Goal: Transaction & Acquisition: Purchase product/service

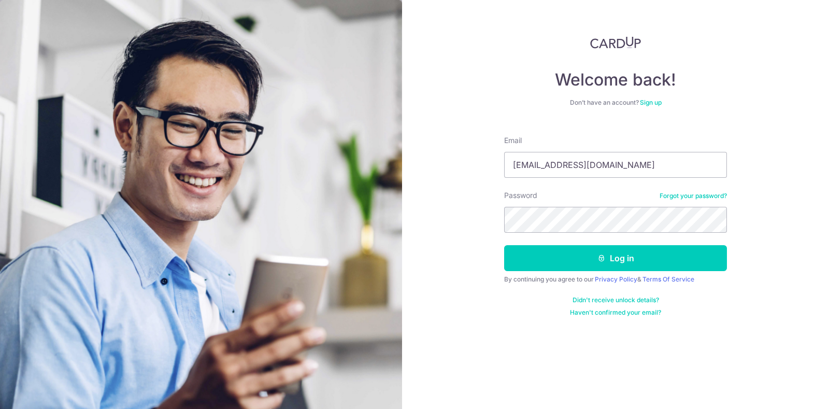
type input "azli.ahmed@gmail.com"
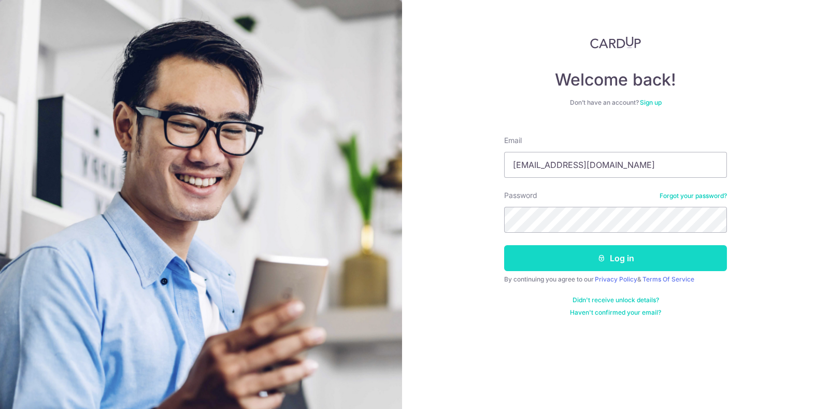
click at [631, 257] on button "Log in" at bounding box center [615, 258] width 223 height 26
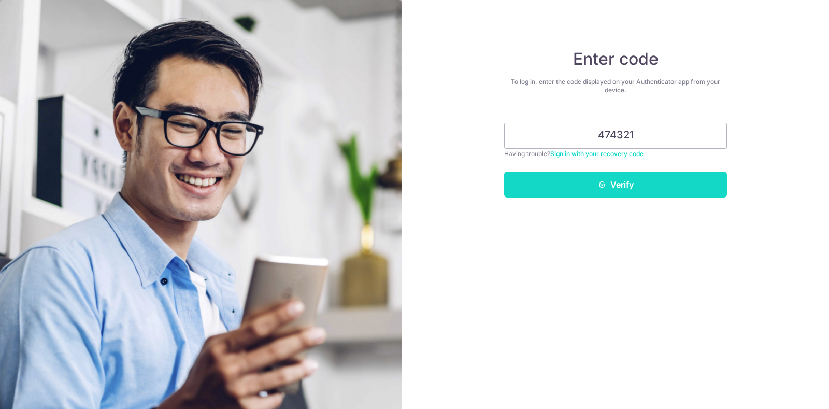
type input "474321"
click at [615, 177] on button "Verify" at bounding box center [615, 185] width 223 height 26
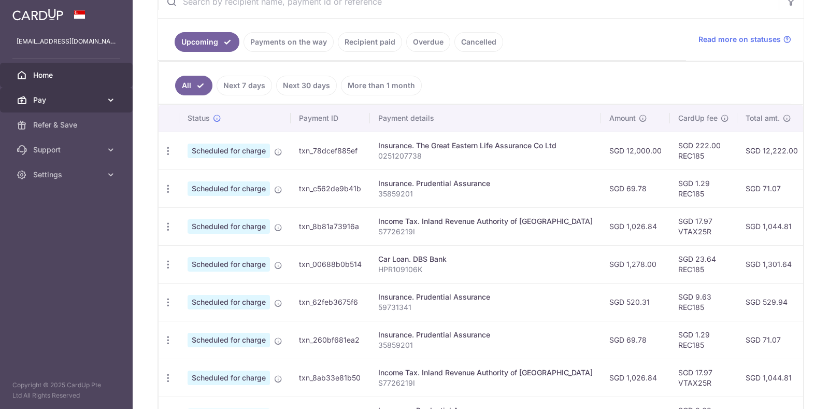
click at [106, 100] on icon at bounding box center [111, 100] width 10 height 10
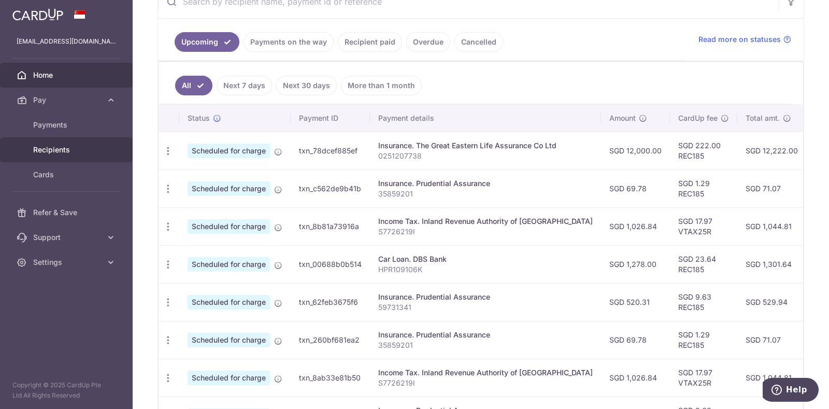
click at [62, 144] on link "Recipients" at bounding box center [66, 149] width 133 height 25
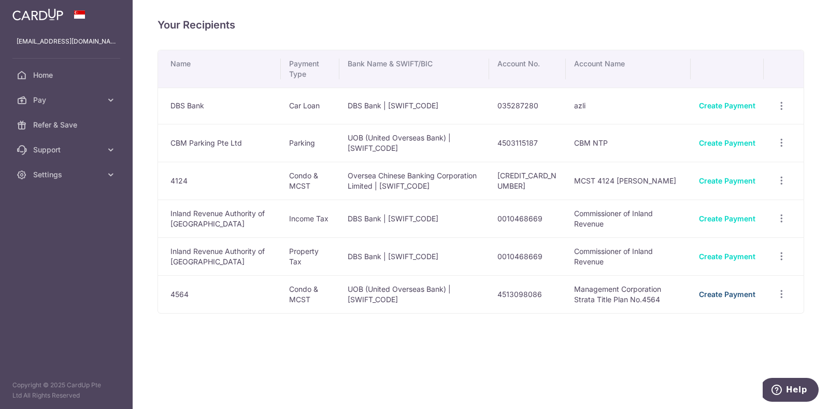
click at [718, 293] on link "Create Payment" at bounding box center [727, 294] width 57 height 9
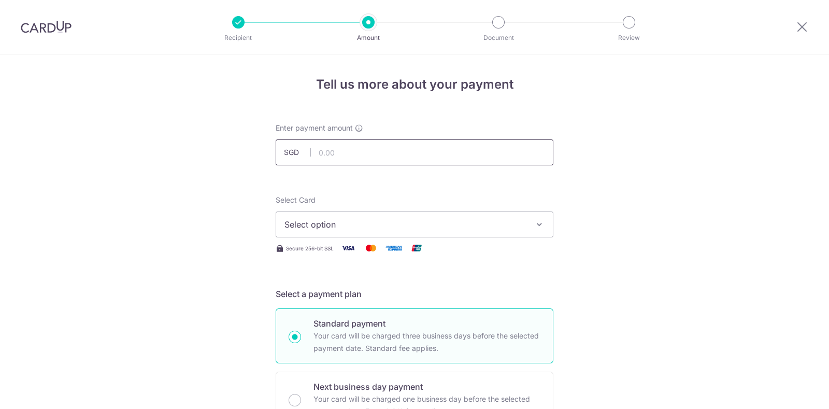
click at [347, 148] on input "text" at bounding box center [415, 152] width 278 height 26
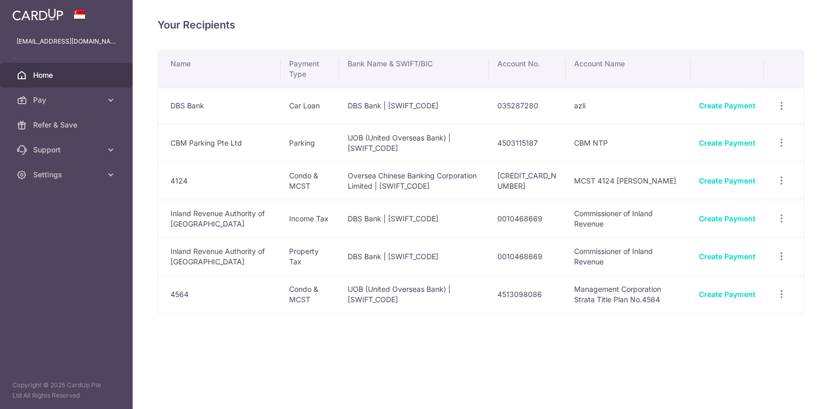
click at [44, 73] on span "Home" at bounding box center [67, 75] width 68 height 10
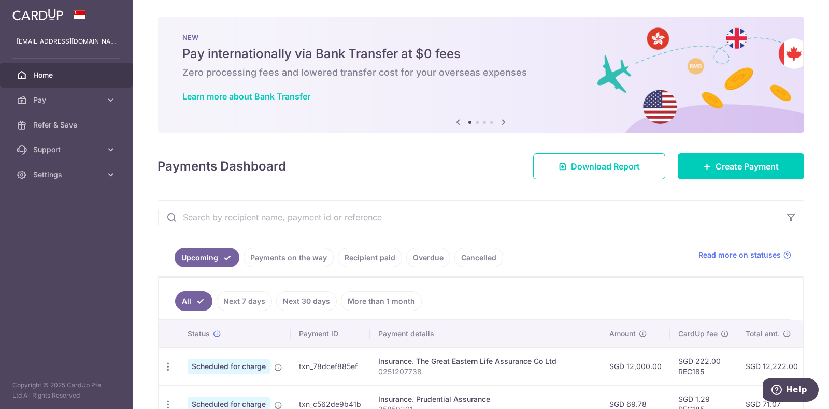
scroll to position [108, 0]
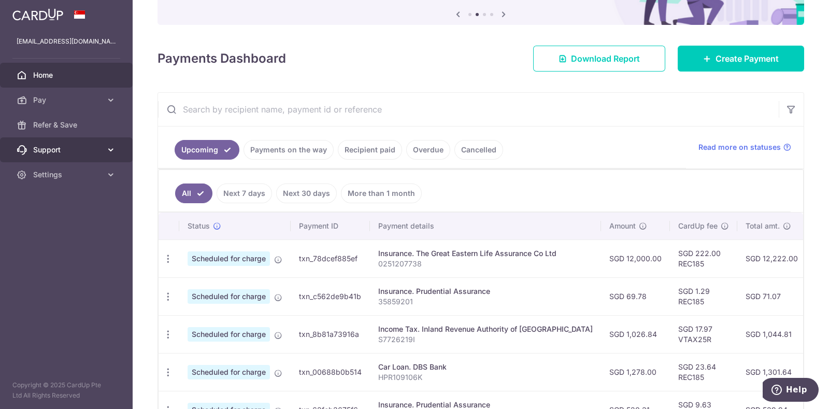
click at [115, 149] on icon at bounding box center [111, 150] width 10 height 10
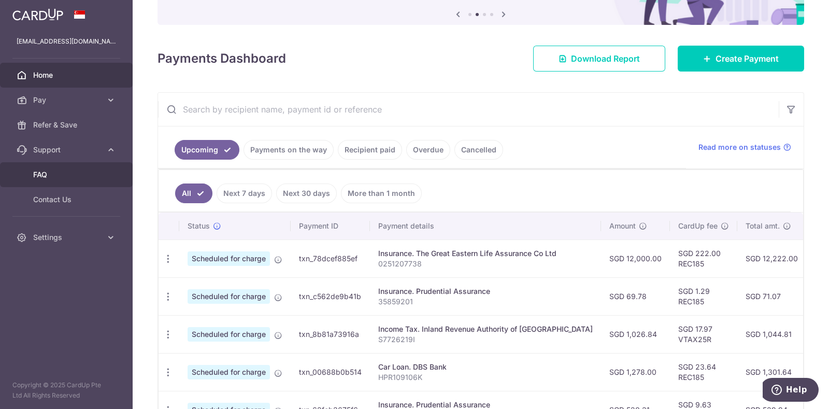
scroll to position [0, 0]
click at [45, 170] on span "FAQ" at bounding box center [67, 175] width 68 height 10
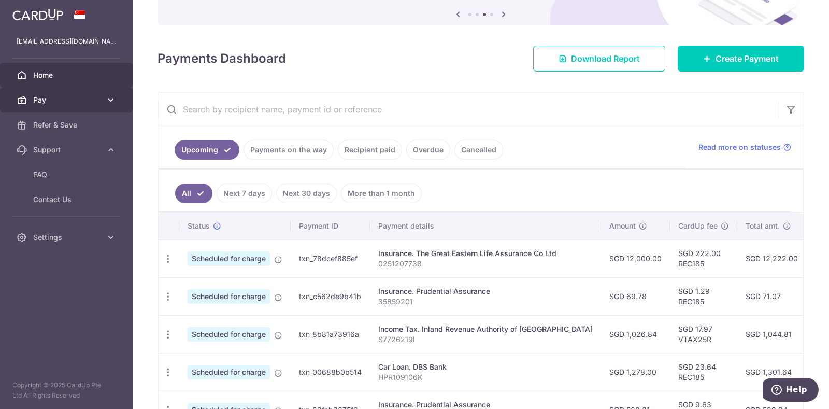
click at [109, 95] on icon at bounding box center [111, 100] width 10 height 10
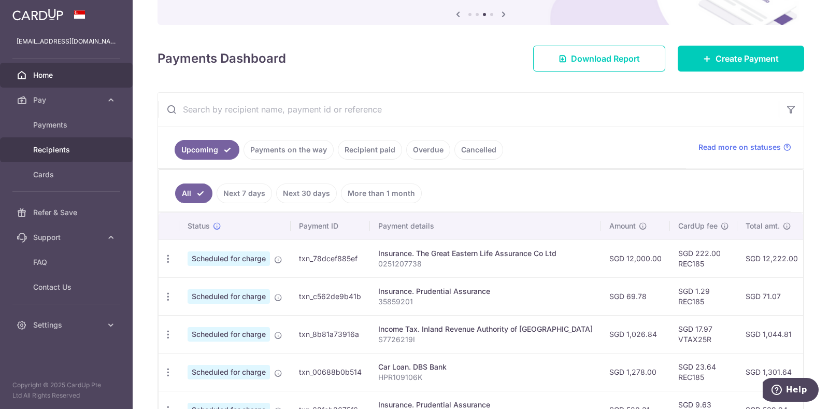
click at [58, 146] on span "Recipients" at bounding box center [67, 150] width 68 height 10
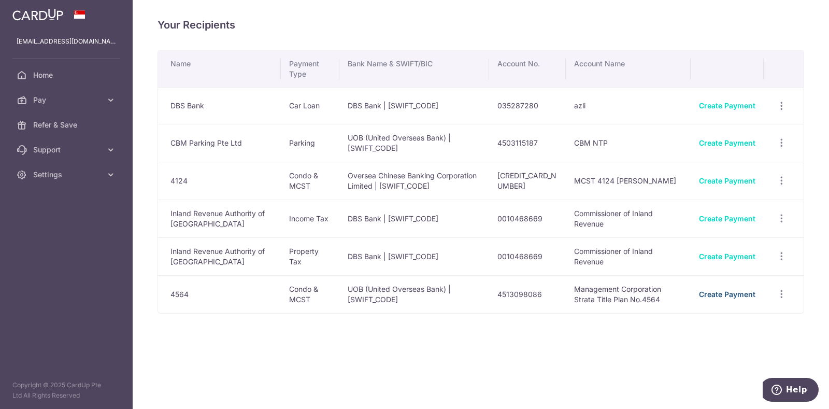
click at [731, 290] on link "Create Payment" at bounding box center [727, 294] width 57 height 9
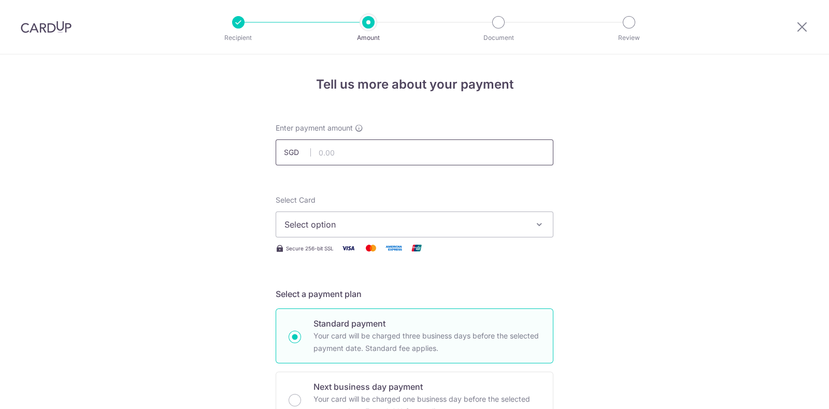
click at [355, 151] on input "text" at bounding box center [415, 152] width 278 height 26
type input "843.44"
click at [360, 221] on span "Select option" at bounding box center [406, 224] width 242 height 12
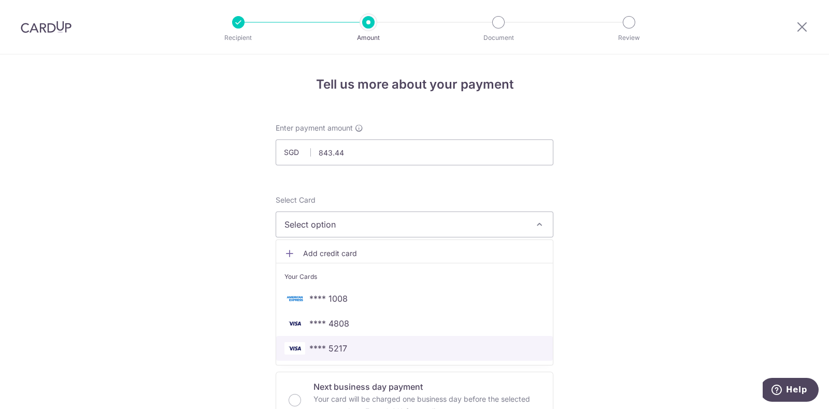
click at [350, 346] on span "**** 5217" at bounding box center [415, 348] width 260 height 12
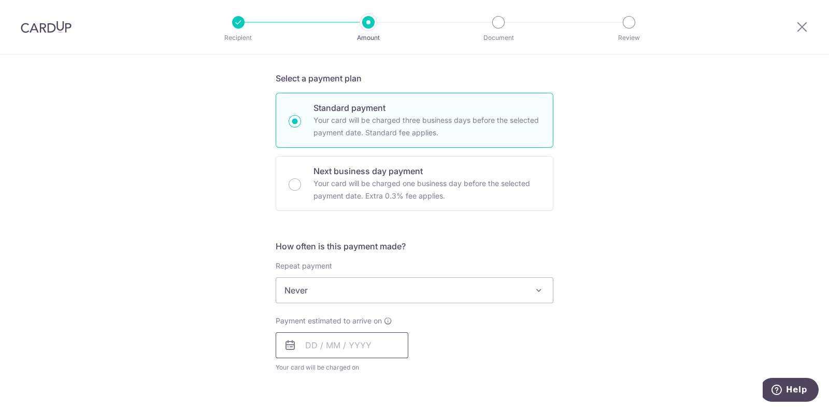
click at [333, 341] on input "text" at bounding box center [342, 345] width 133 height 26
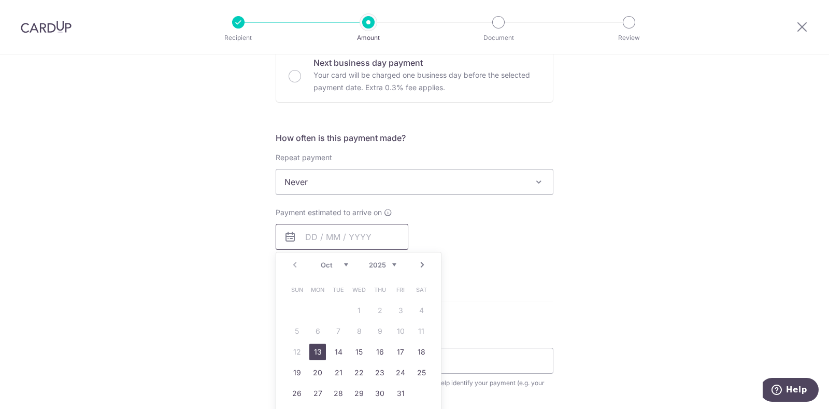
scroll to position [432, 0]
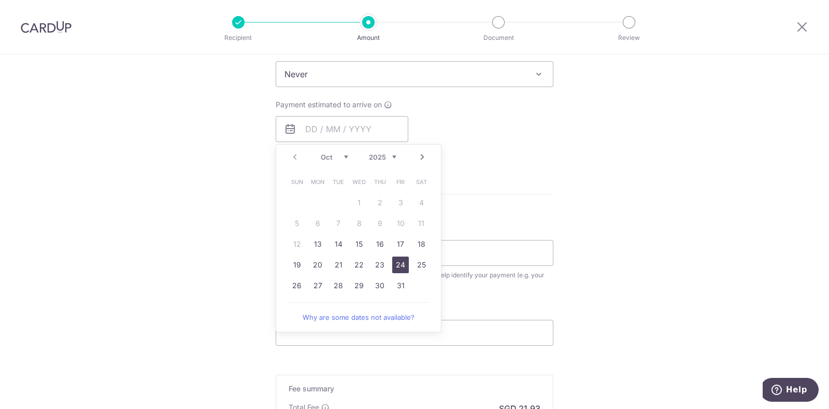
click at [402, 263] on link "24" at bounding box center [400, 265] width 17 height 17
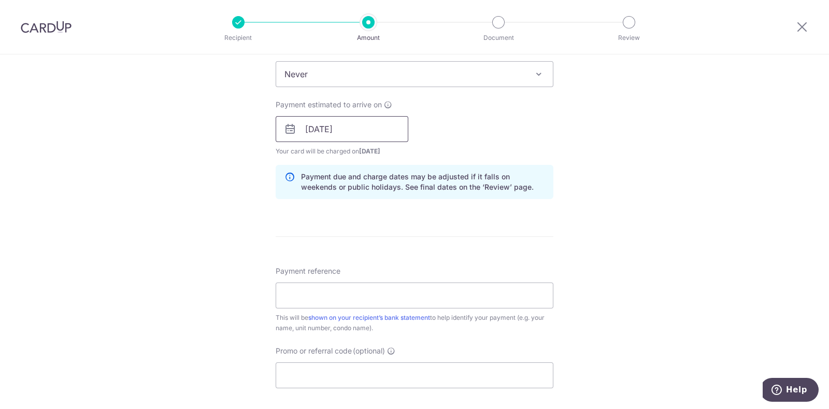
click at [351, 125] on input "24/10/2025" at bounding box center [342, 129] width 133 height 26
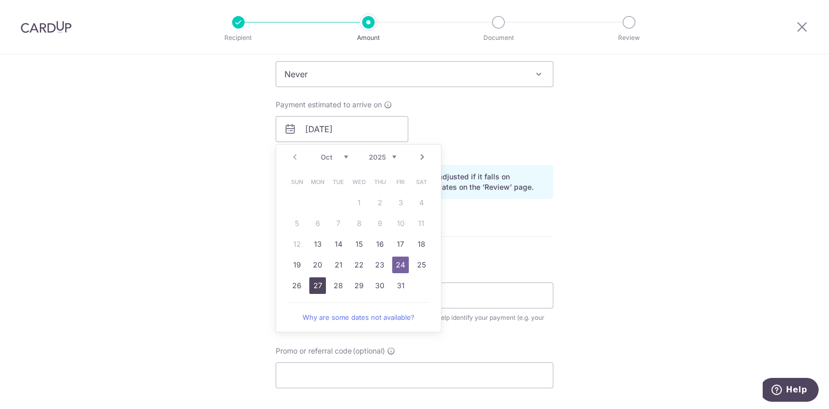
click at [314, 279] on link "27" at bounding box center [317, 285] width 17 height 17
type input "[DATE]"
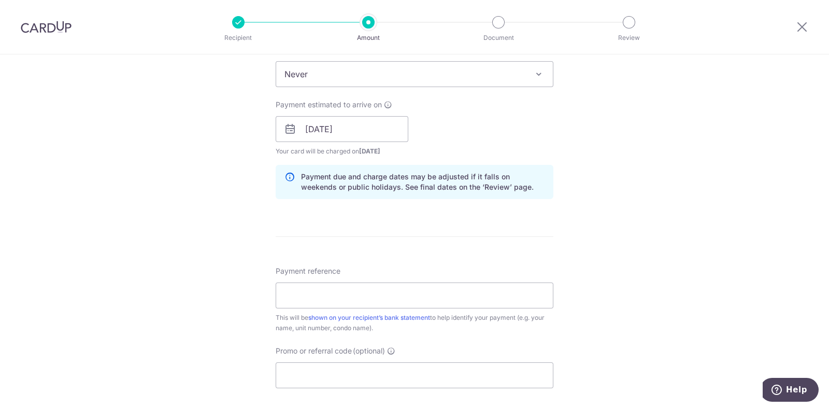
click at [512, 228] on form "Enter payment amount SGD 843.44 843.44 Select Card **** 5217 Add credit card Yo…" at bounding box center [415, 122] width 278 height 863
click at [412, 292] on input "Payment reference" at bounding box center [415, 296] width 278 height 26
type input "21-10-04"
click at [681, 249] on div "Tell us more about your payment Enter payment amount SGD 843.44 843.44 Select C…" at bounding box center [414, 113] width 829 height 980
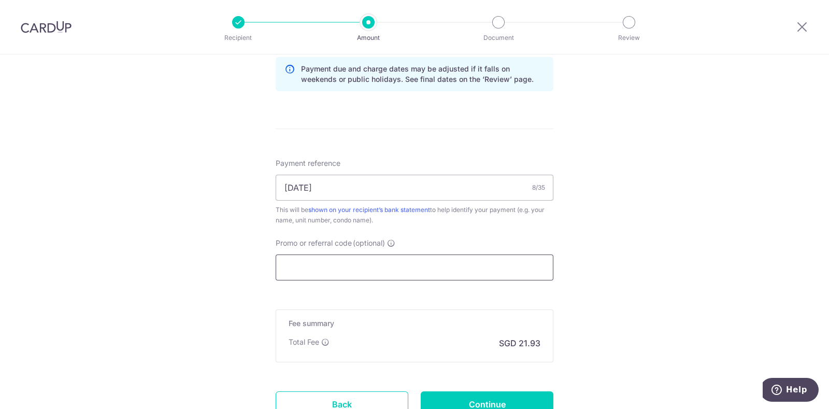
click at [478, 265] on input "Promo or referral code (optional)" at bounding box center [415, 268] width 278 height 26
paste input "REC185"
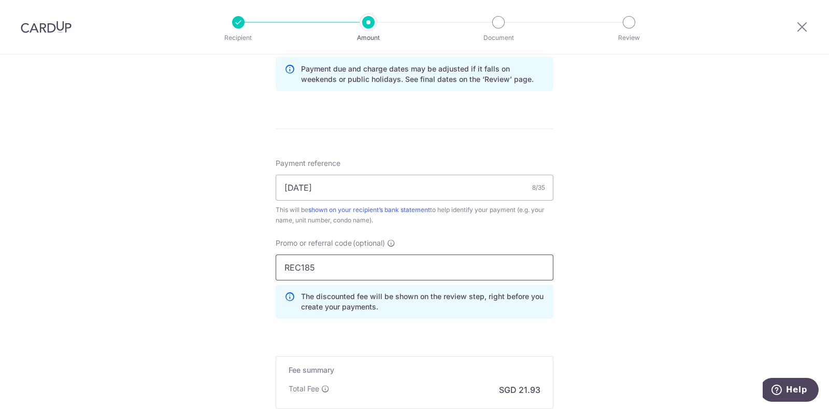
type input "REC185"
click at [612, 220] on div "Tell us more about your payment Enter payment amount SGD 843.44 843.44 Select C…" at bounding box center [414, 28] width 829 height 1027
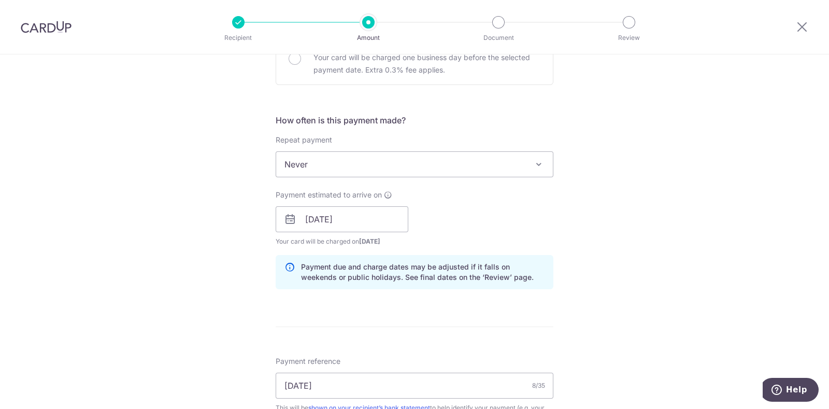
scroll to position [324, 0]
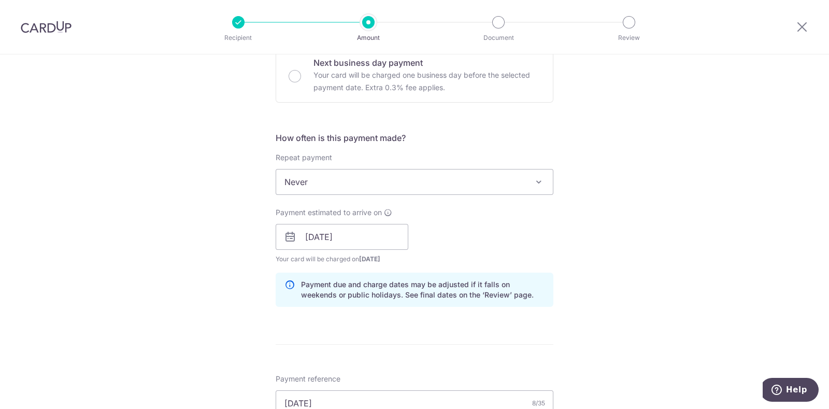
click at [535, 179] on span at bounding box center [539, 182] width 12 height 12
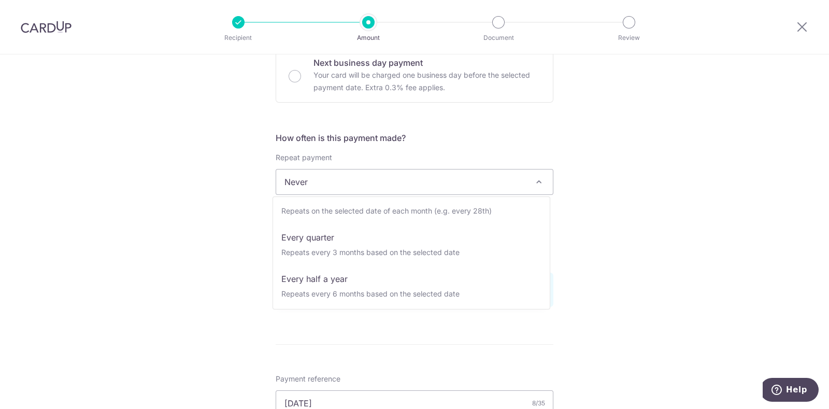
scroll to position [103, 0]
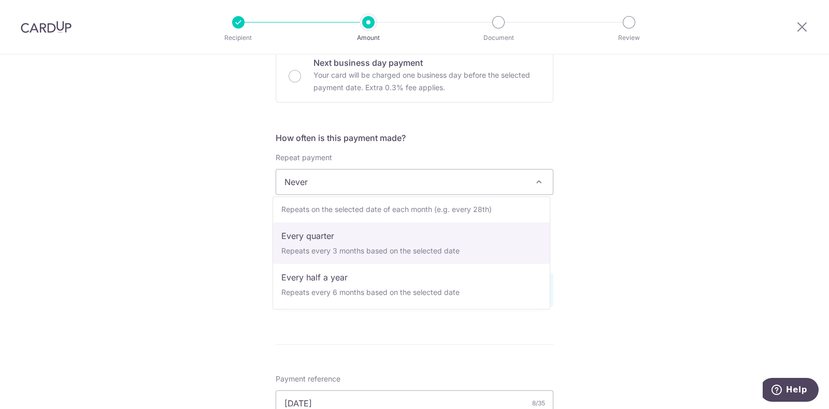
select select "4"
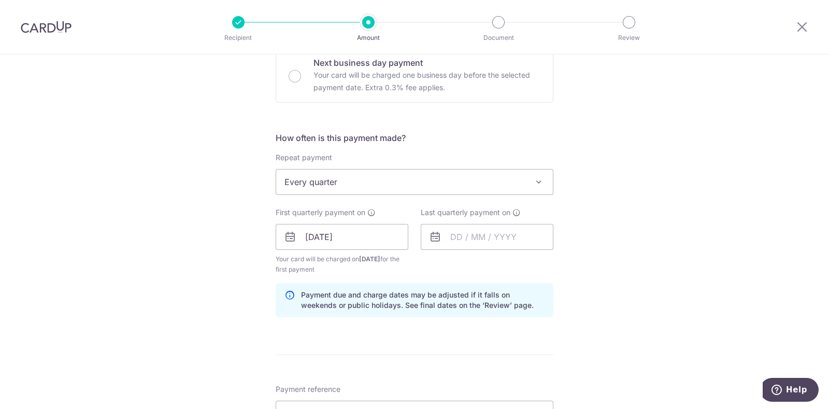
click at [641, 223] on div "Tell us more about your payment Enter payment amount SGD 843.44 843.44 Select C…" at bounding box center [414, 248] width 829 height 1037
click at [524, 235] on input "text" at bounding box center [487, 237] width 133 height 26
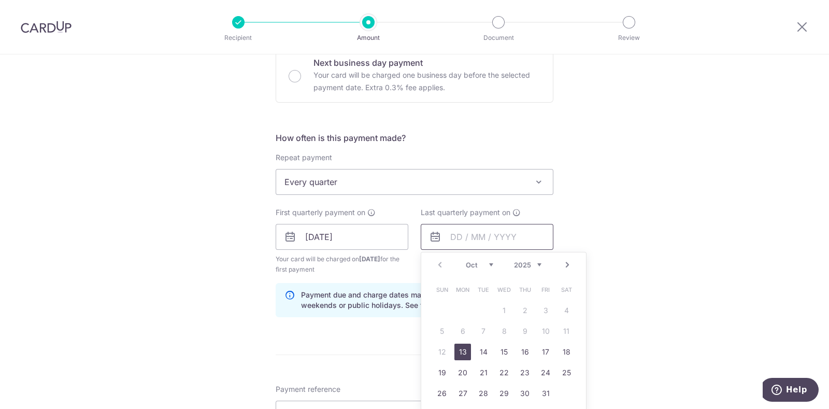
scroll to position [432, 0]
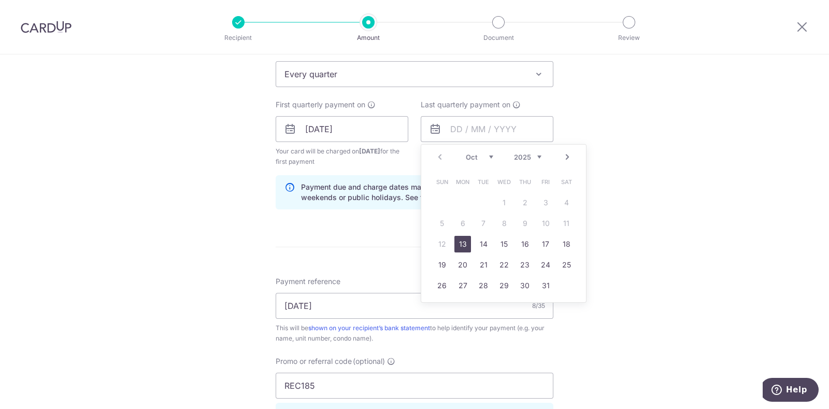
click at [563, 154] on link "Next" at bounding box center [567, 157] width 12 height 12
click at [565, 153] on link "Next" at bounding box center [567, 157] width 12 height 12
click at [459, 283] on link "26" at bounding box center [463, 285] width 17 height 17
type input "26/01/2026"
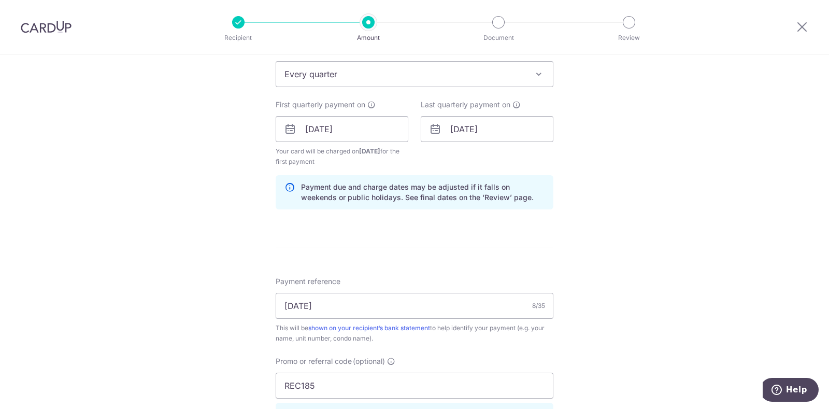
click at [613, 234] on div "Tell us more about your payment Enter payment amount SGD 843.44 843.44 Select C…" at bounding box center [414, 141] width 829 height 1037
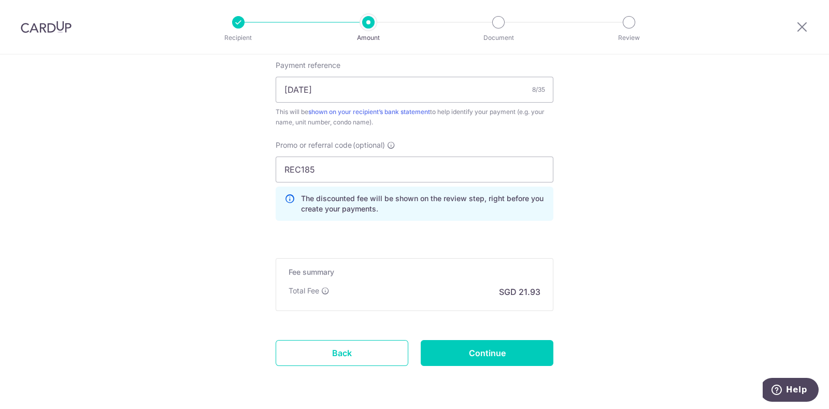
scroll to position [681, 0]
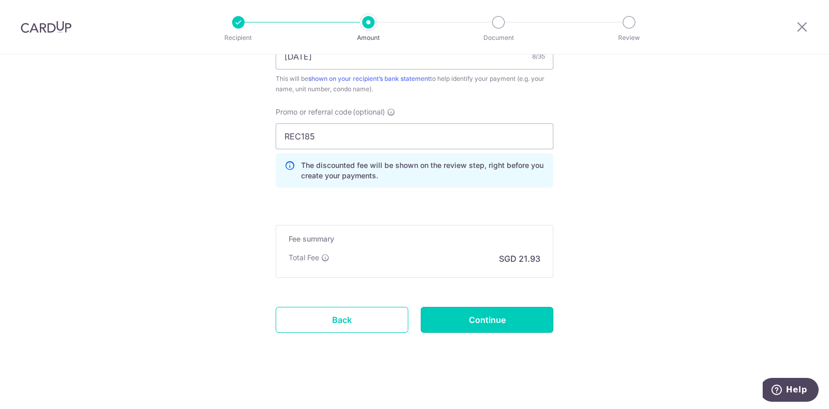
click at [483, 315] on input "Continue" at bounding box center [487, 320] width 133 height 26
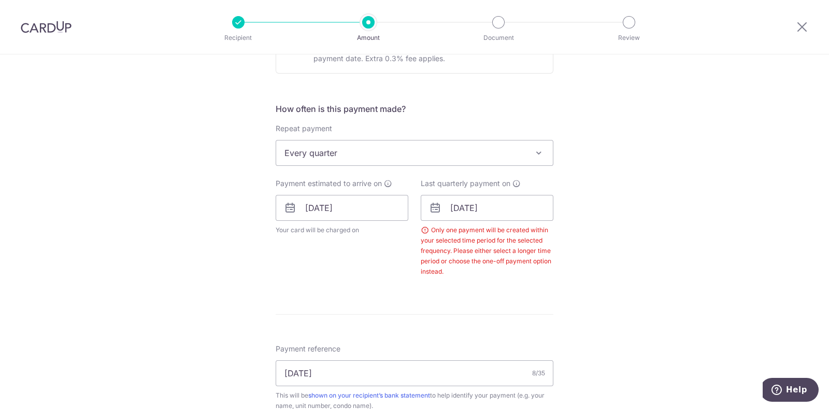
scroll to position [346, 0]
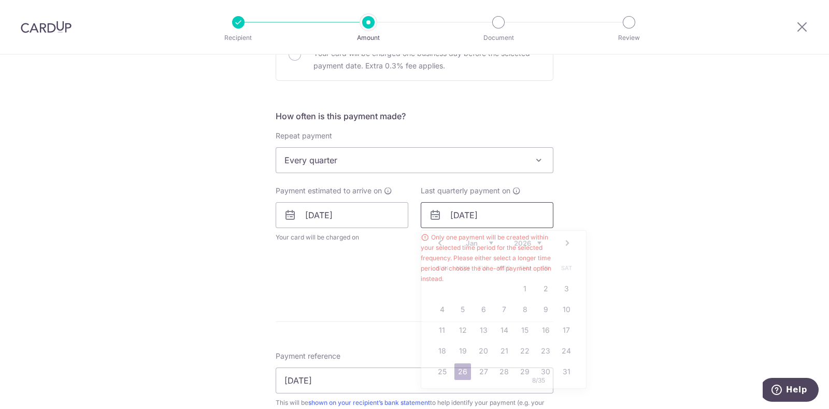
click at [519, 218] on input "[DATE]" at bounding box center [487, 215] width 133 height 26
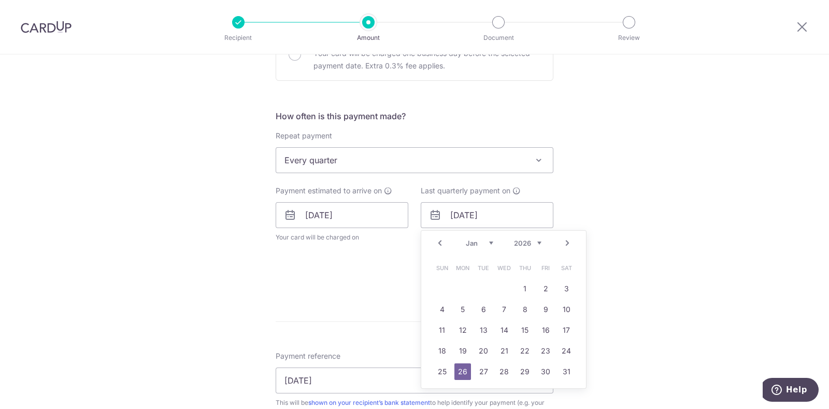
click at [568, 241] on link "Next" at bounding box center [567, 243] width 12 height 12
click at [549, 349] on link "24" at bounding box center [546, 351] width 17 height 17
type input "24/04/2026"
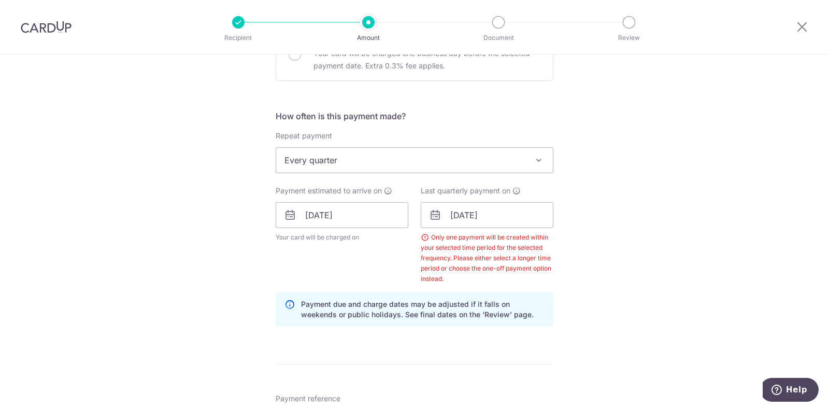
click at [639, 257] on div "Tell us more about your payment Enter payment amount SGD 843.44 843.44 Select C…" at bounding box center [414, 243] width 829 height 1068
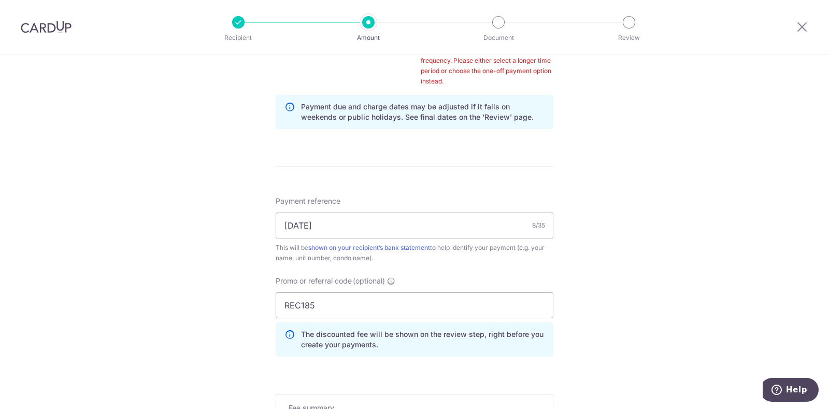
scroll to position [562, 0]
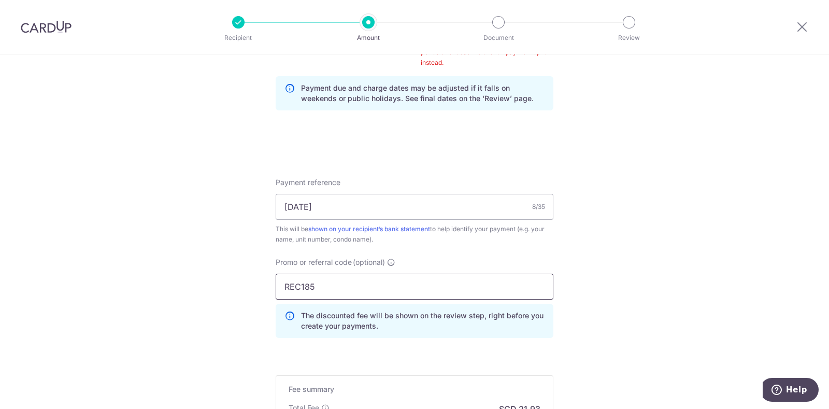
drag, startPoint x: 402, startPoint y: 284, endPoint x: 204, endPoint y: 268, distance: 199.1
click at [204, 268] on div "Tell us more about your payment Enter payment amount SGD 843.44 843.44 Select C…" at bounding box center [414, 27] width 829 height 1068
paste input "25AMEX21"
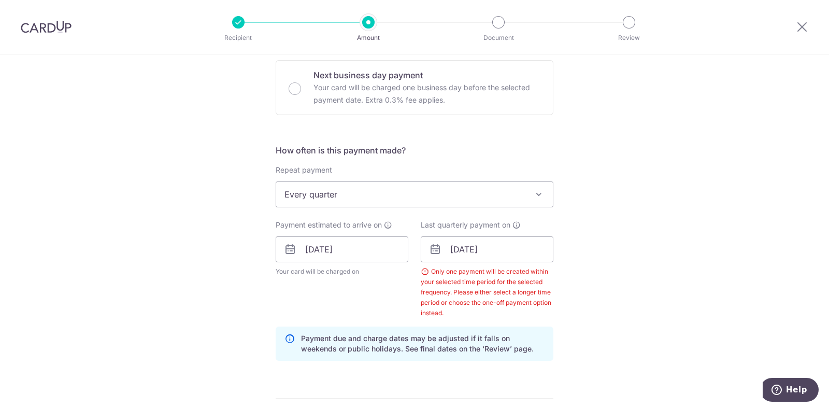
scroll to position [280, 0]
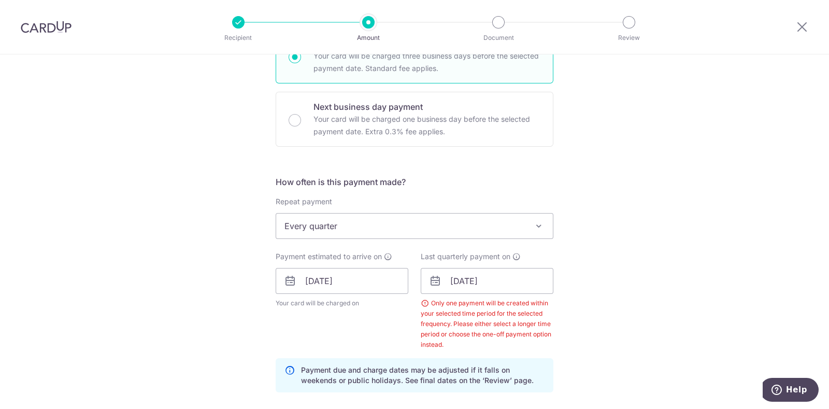
type input "25AMEX21"
click at [535, 224] on span at bounding box center [539, 226] width 12 height 12
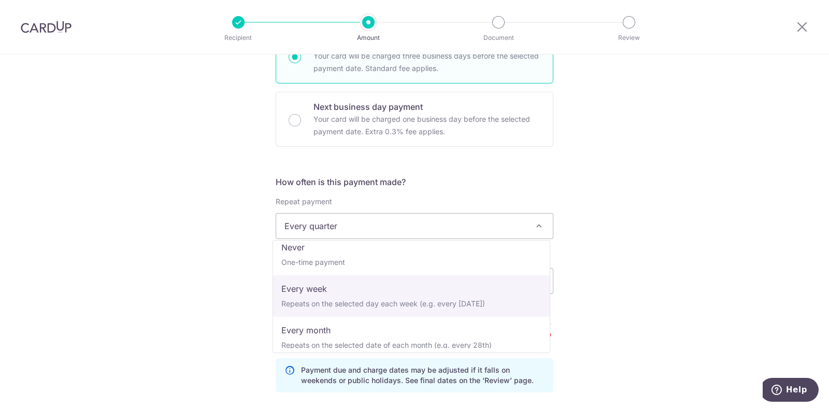
scroll to position [0, 0]
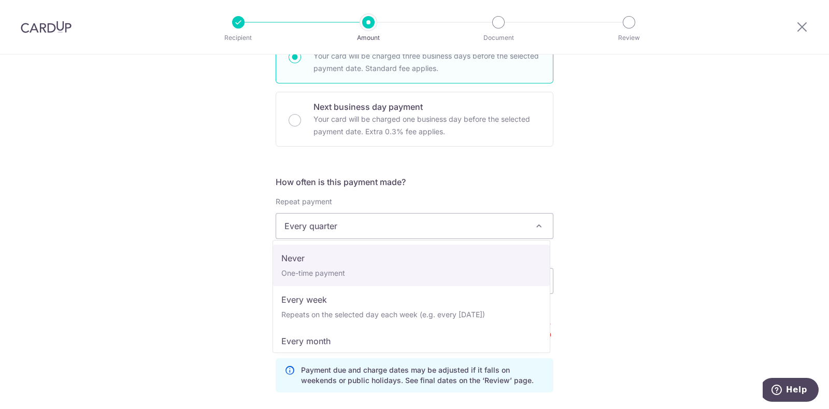
select select "1"
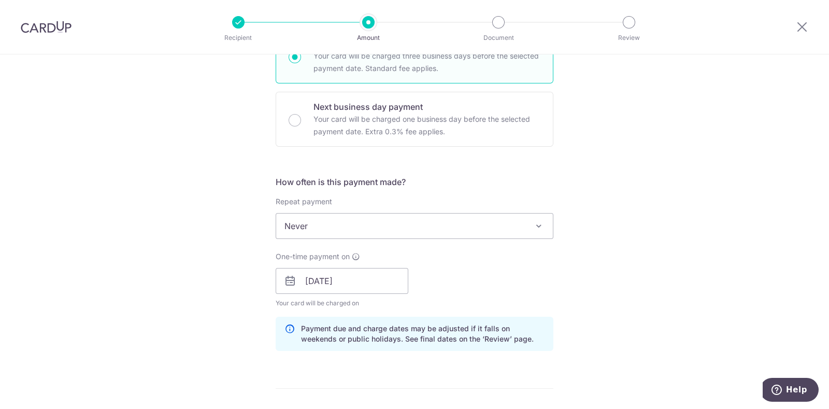
click at [597, 263] on div "Tell us more about your payment Enter payment amount SGD 843.44 843.44 Select C…" at bounding box center [414, 288] width 829 height 1027
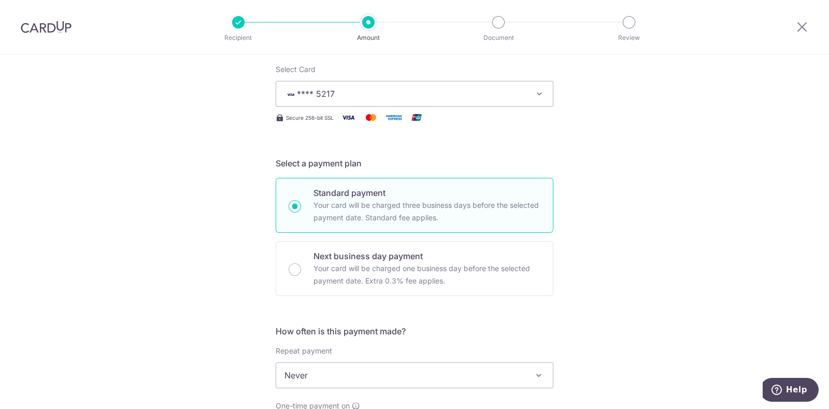
scroll to position [64, 0]
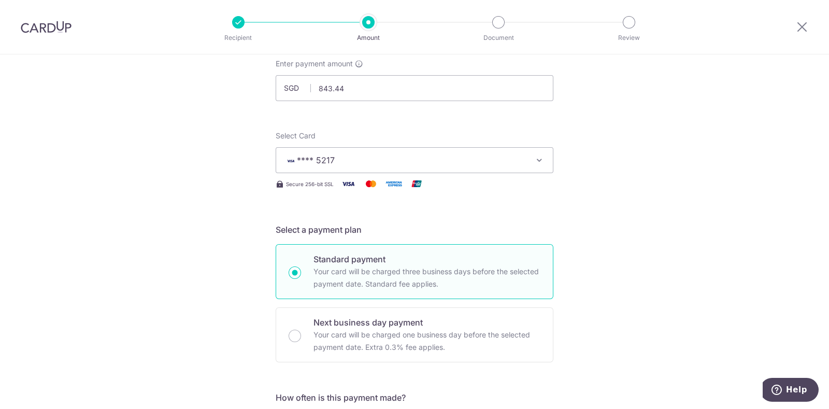
click at [538, 159] on icon "button" at bounding box center [539, 160] width 10 height 10
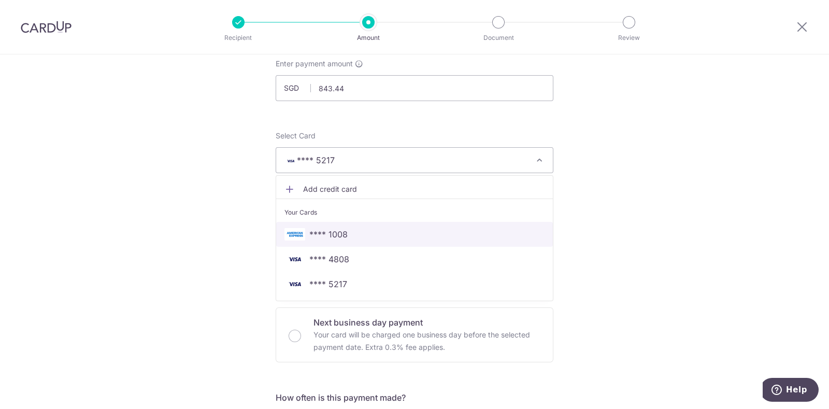
click at [459, 233] on span "**** 1008" at bounding box center [415, 234] width 260 height 12
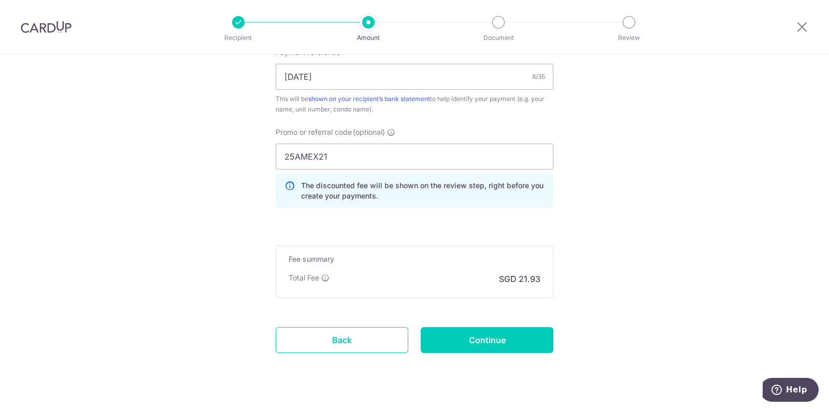
scroll to position [671, 0]
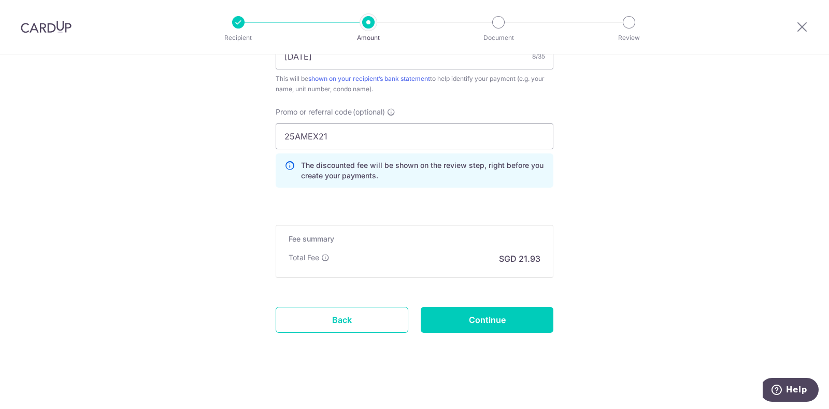
click at [525, 271] on div "Fee summary Base fee $ 21.93 Extend fee Next-day fee Total Fee SGD 21.93" at bounding box center [415, 251] width 278 height 53
click at [501, 311] on input "Continue" at bounding box center [487, 320] width 133 height 26
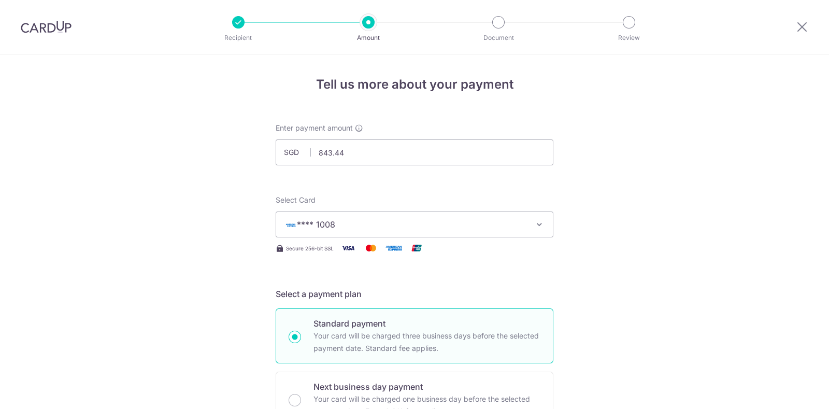
scroll to position [685, 0]
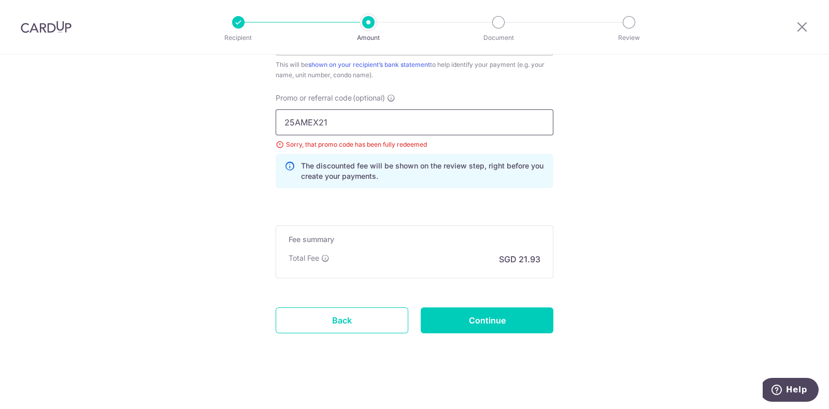
drag, startPoint x: 331, startPoint y: 120, endPoint x: 200, endPoint y: 121, distance: 131.7
paste input "OFF225"
type input "OFF225"
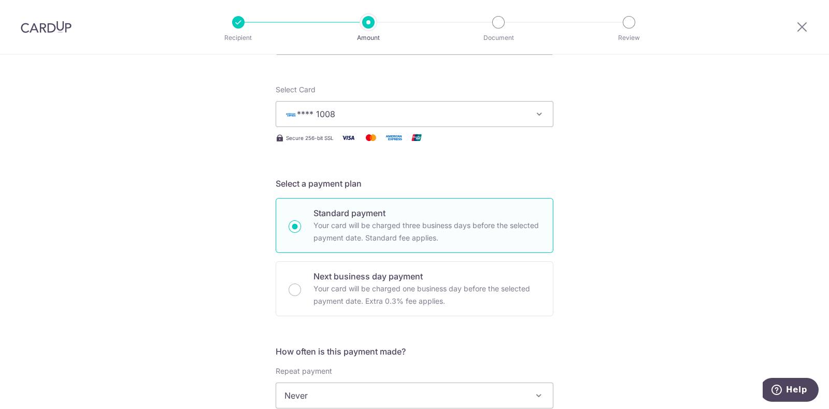
scroll to position [37, 0]
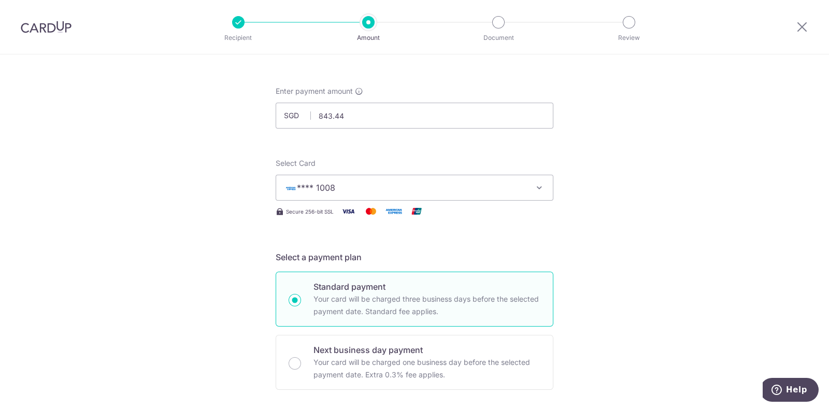
click at [538, 187] on icon "button" at bounding box center [539, 187] width 10 height 10
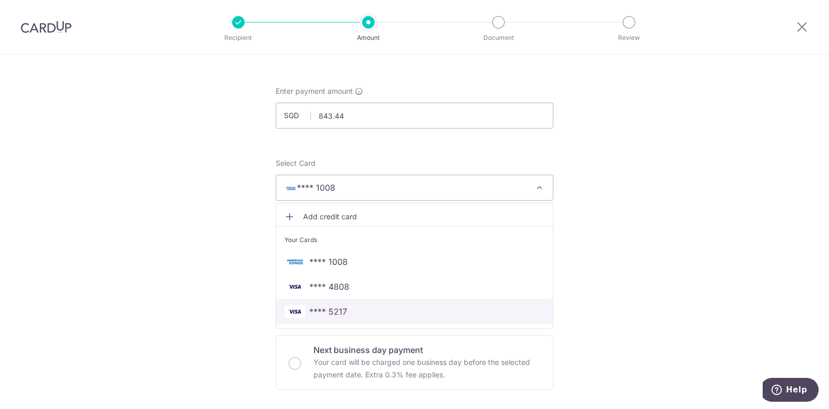
click at [391, 312] on span "**** 5217" at bounding box center [415, 311] width 260 height 12
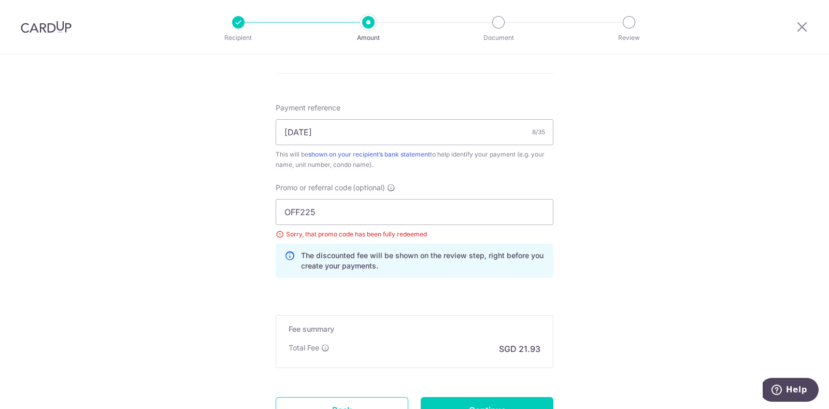
scroll to position [685, 0]
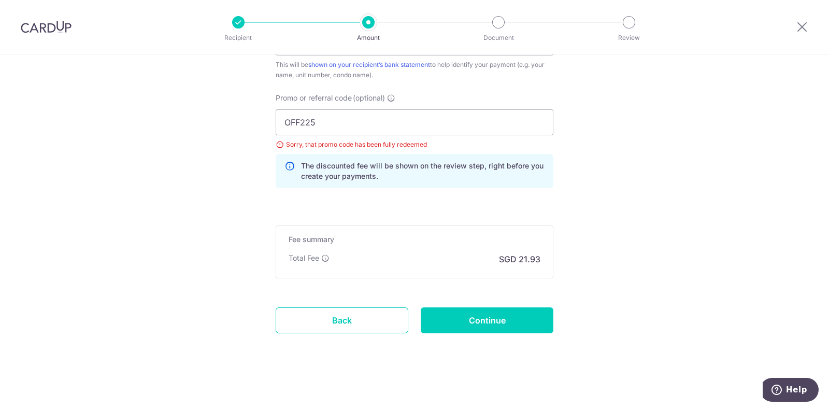
drag, startPoint x: 316, startPoint y: 118, endPoint x: 149, endPoint y: 118, distance: 167.4
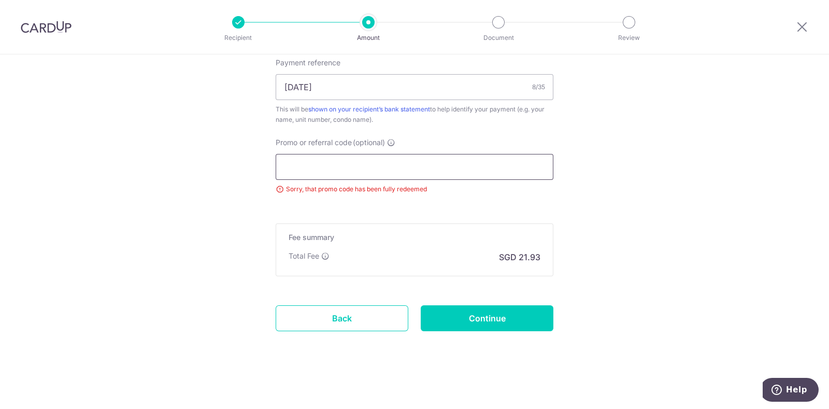
scroll to position [639, 0]
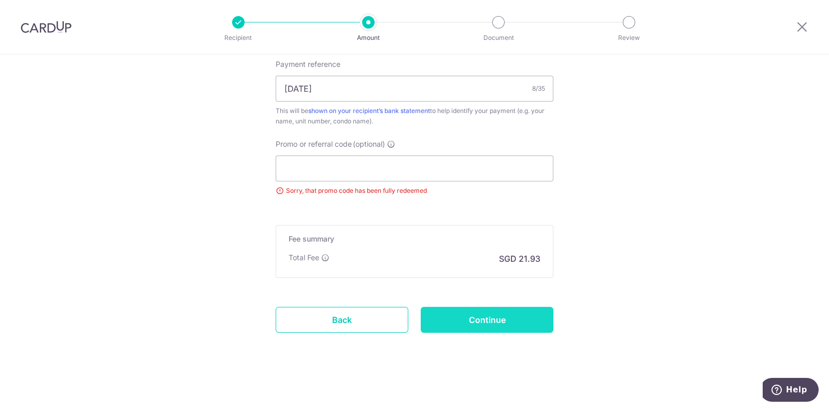
click at [489, 316] on input "Continue" at bounding box center [487, 320] width 133 height 26
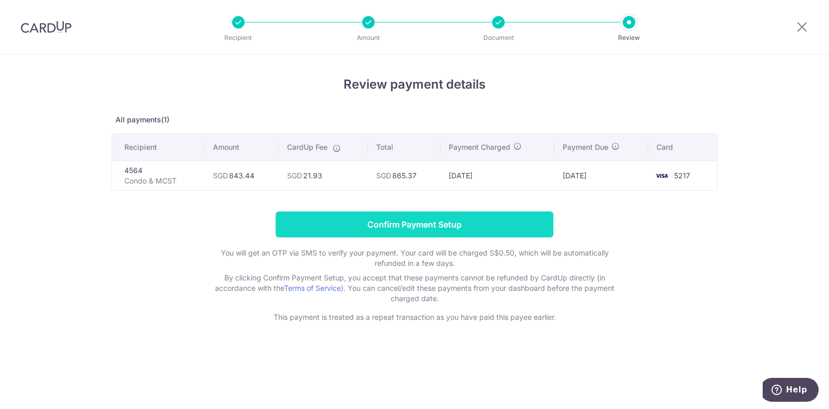
click at [455, 224] on input "Confirm Payment Setup" at bounding box center [415, 224] width 278 height 26
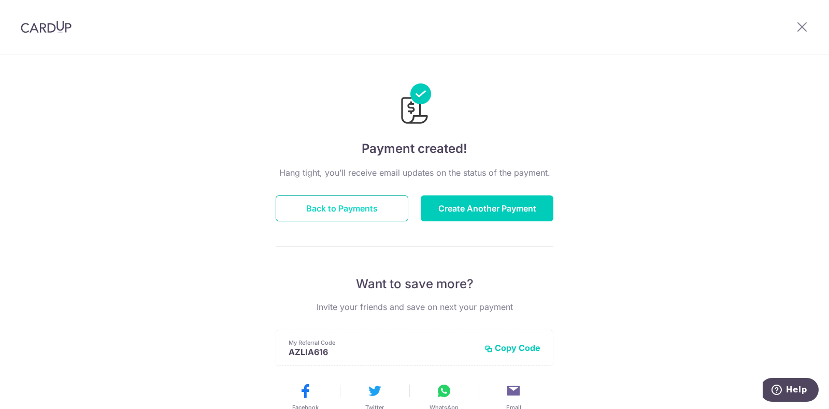
click at [375, 207] on button "Back to Payments" at bounding box center [342, 208] width 133 height 26
